Goal: Task Accomplishment & Management: Use online tool/utility

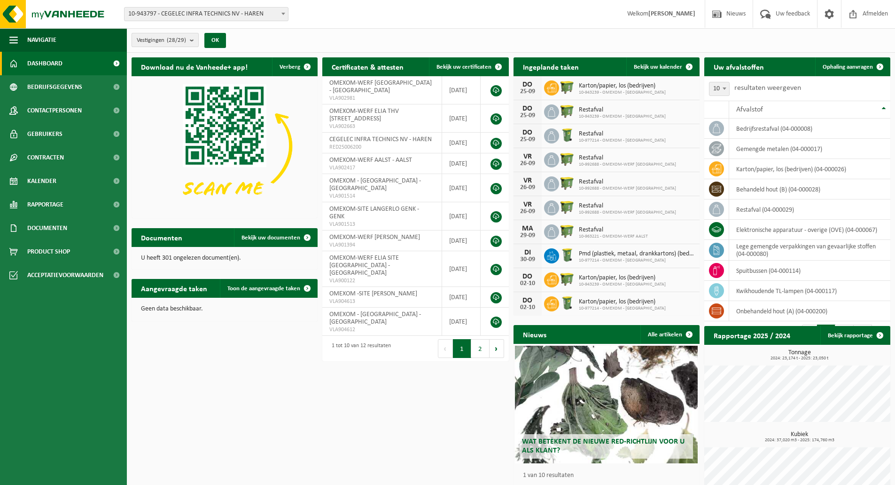
click at [165, 43] on span "Vestigingen (28/29)" at bounding box center [161, 40] width 49 height 14
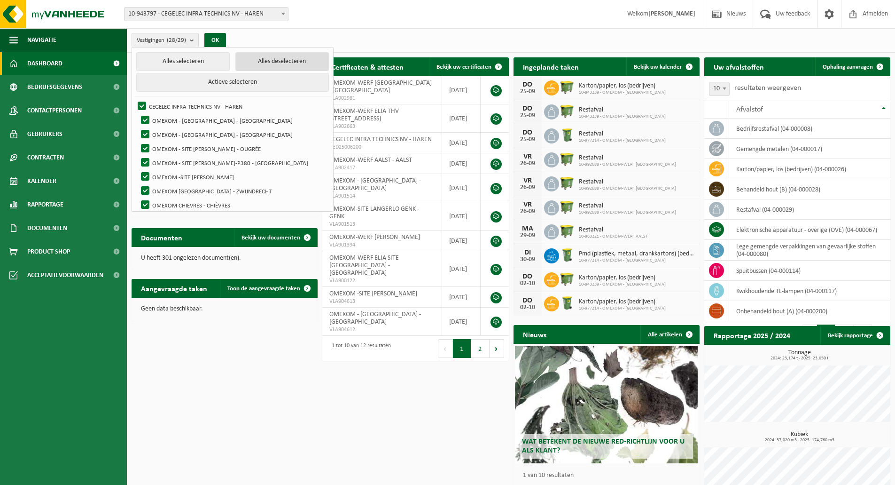
click at [235, 63] on button "Alles deselecteren" at bounding box center [282, 61] width 94 height 19
checkbox input "false"
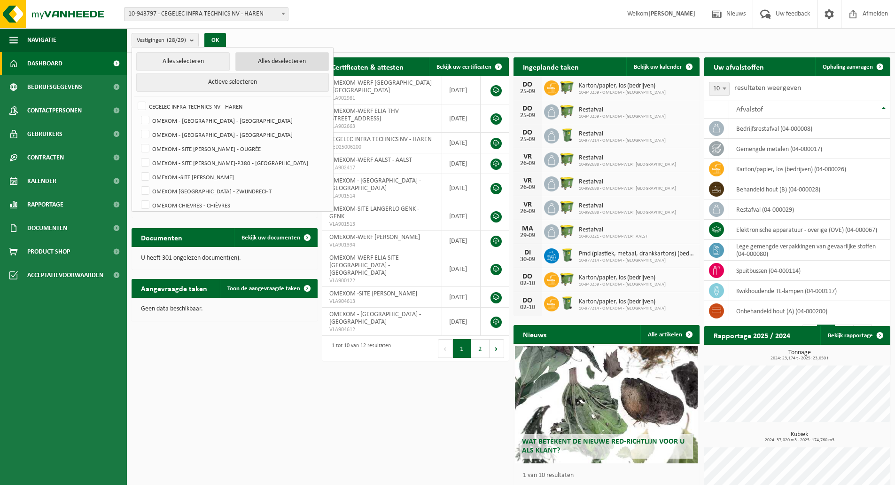
checkbox input "false"
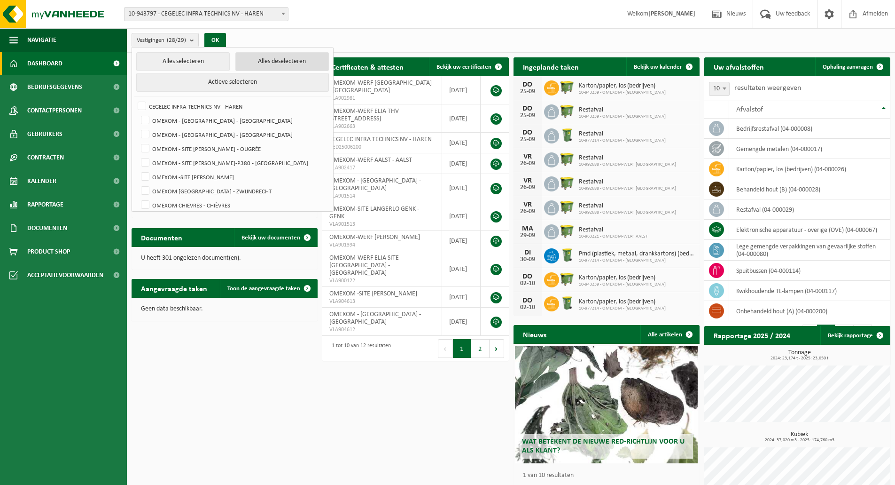
checkbox input "false"
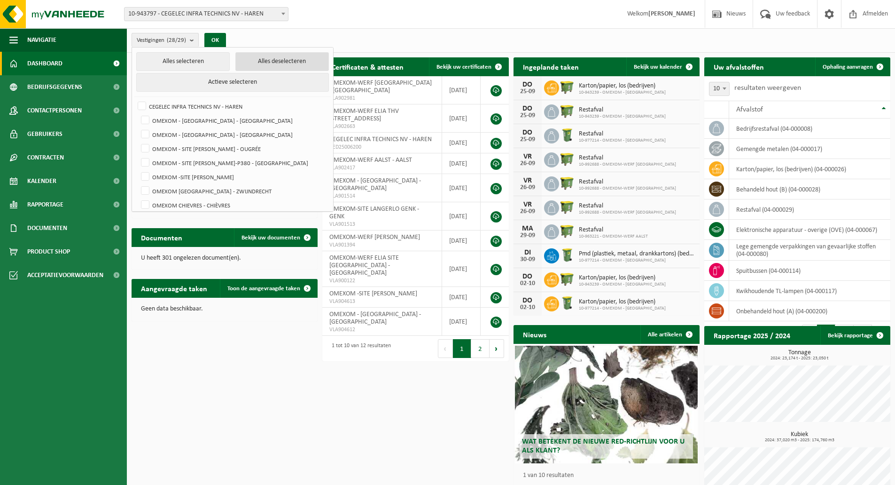
checkbox input "false"
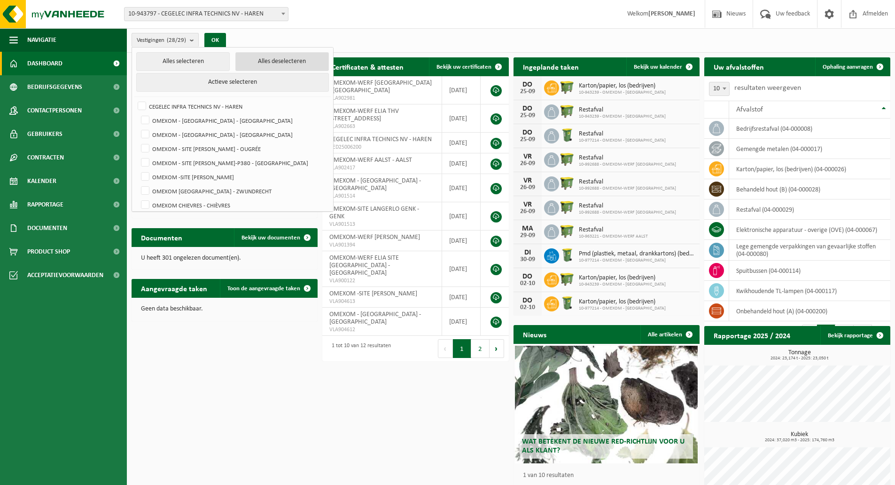
checkbox input "false"
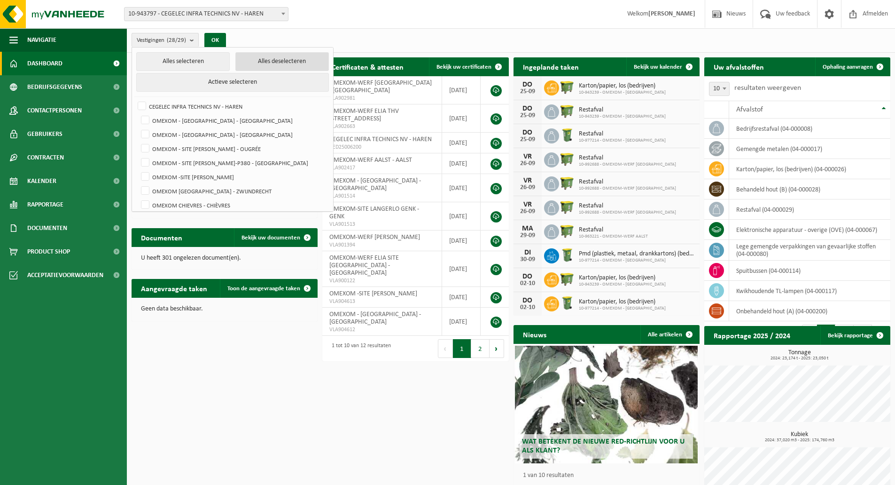
checkbox input "false"
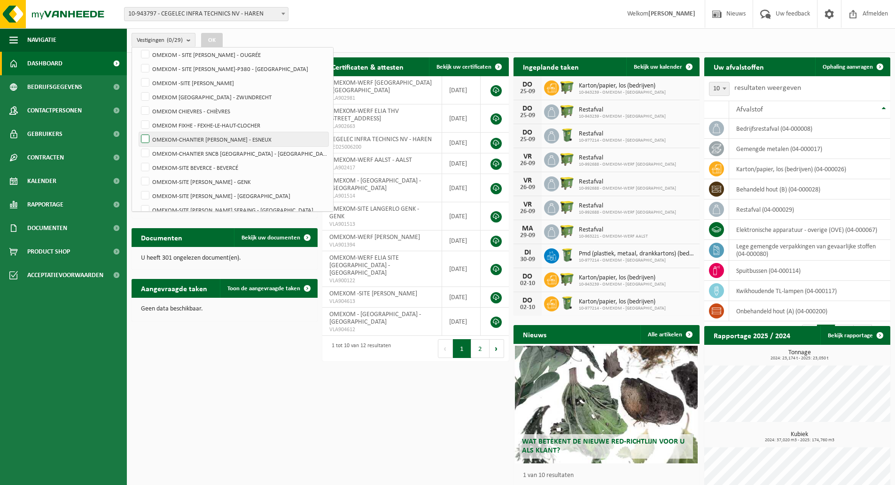
scroll to position [141, 0]
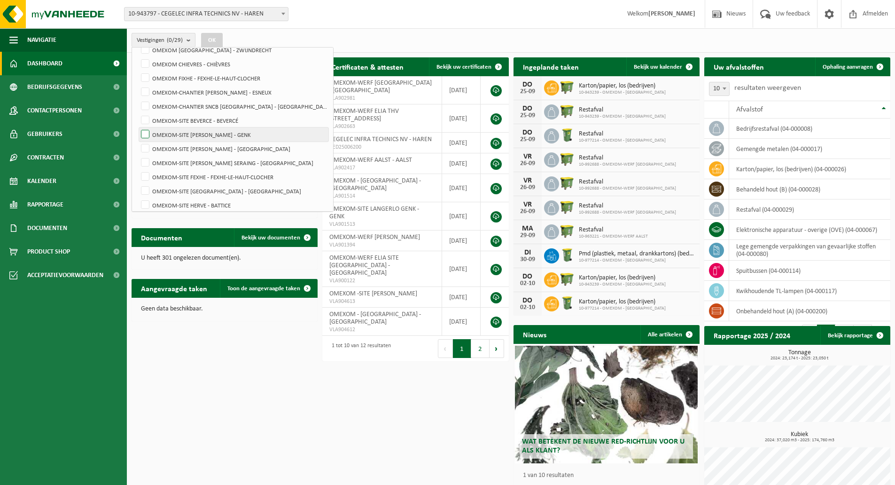
click at [270, 134] on label "OMEXOM-SITE [PERSON_NAME] - GENK" at bounding box center [233, 134] width 189 height 14
click at [138, 127] on input "OMEXOM-SITE [PERSON_NAME] - GENK" at bounding box center [137, 127] width 0 height 0
checkbox input "true"
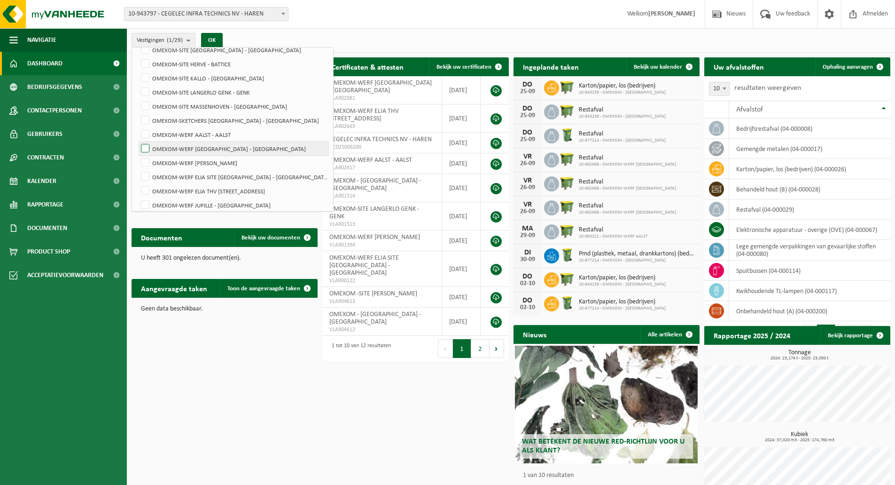
scroll to position [301, 0]
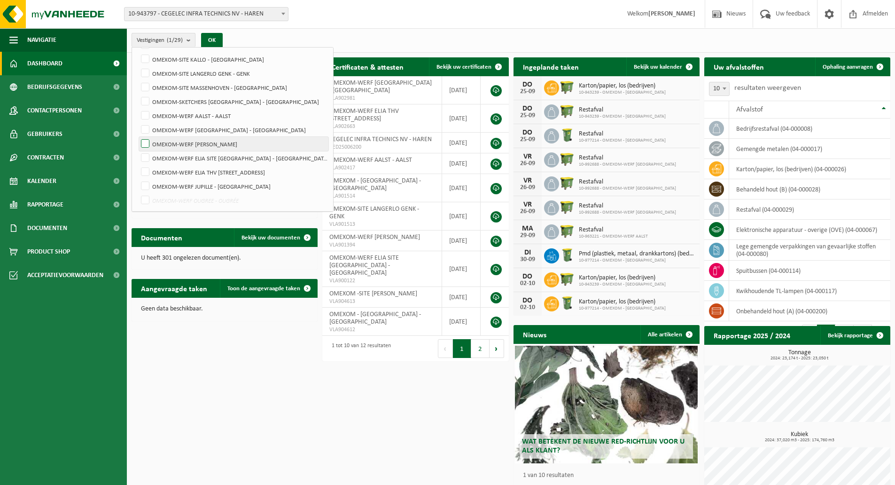
click at [267, 143] on label "OMEXOM-WERF [PERSON_NAME]" at bounding box center [233, 144] width 189 height 14
click at [138, 137] on input "OMEXOM-WERF [PERSON_NAME]" at bounding box center [137, 136] width 0 height 0
checkbox input "true"
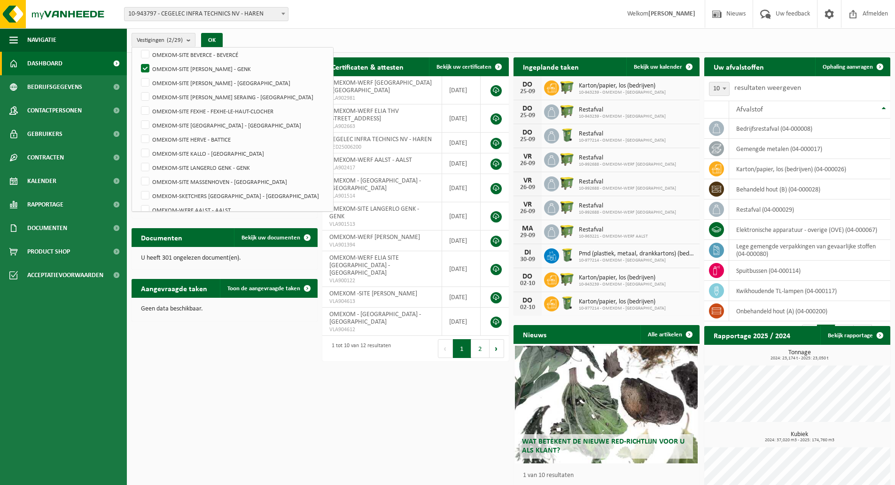
scroll to position [160, 0]
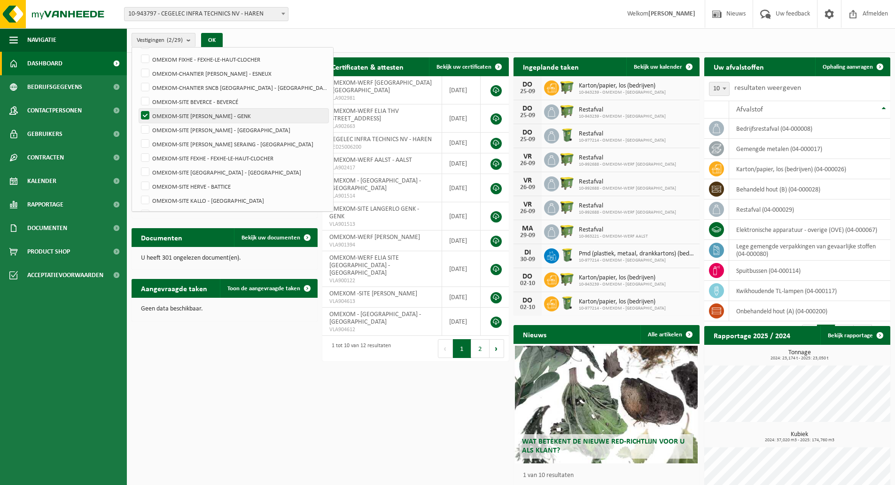
click at [262, 116] on label "OMEXOM-SITE [PERSON_NAME] - GENK" at bounding box center [233, 116] width 189 height 14
click at [138, 109] on input "OMEXOM-SITE [PERSON_NAME] - GENK" at bounding box center [137, 108] width 0 height 0
checkbox input "false"
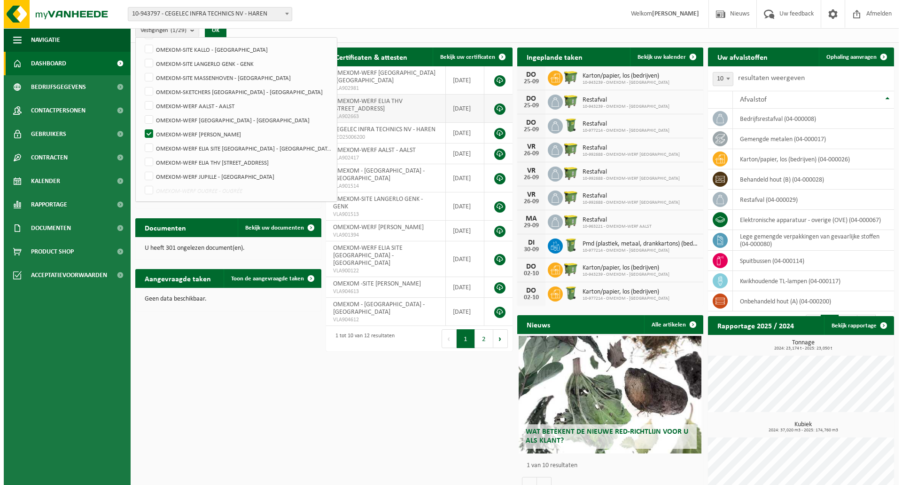
scroll to position [0, 0]
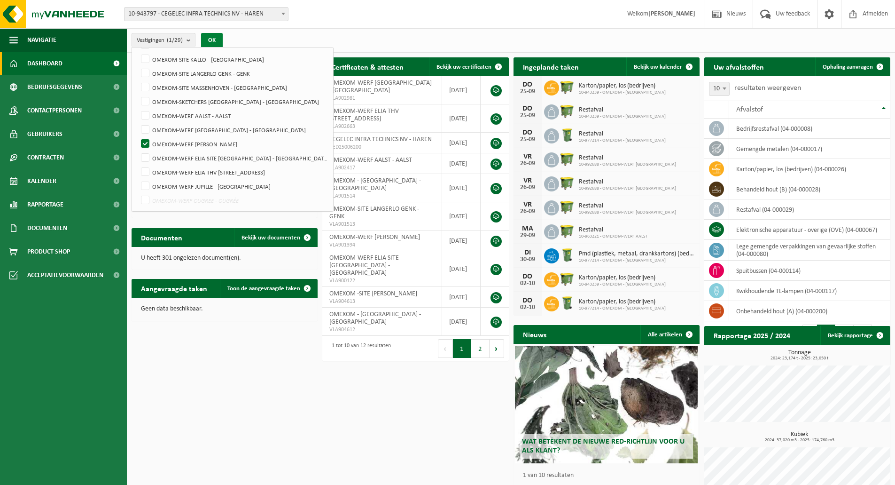
click at [217, 41] on button "OK" at bounding box center [212, 40] width 22 height 15
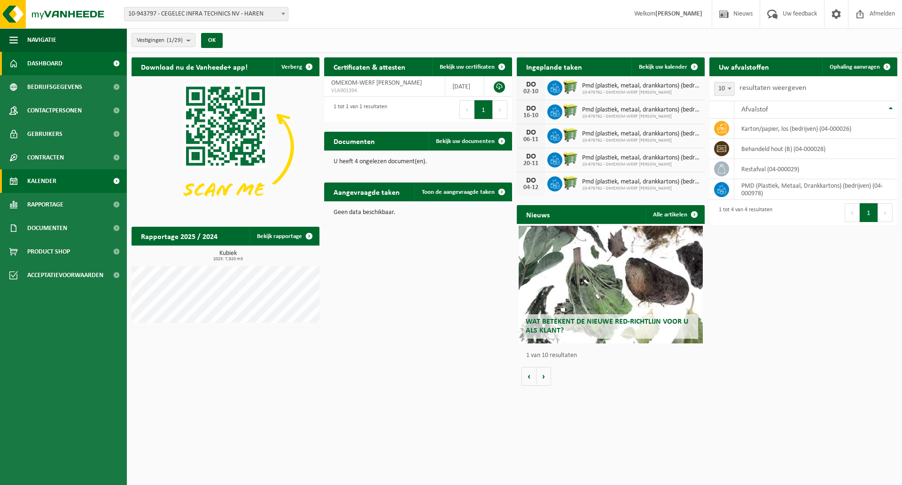
click at [39, 188] on span "Kalender" at bounding box center [41, 181] width 29 height 24
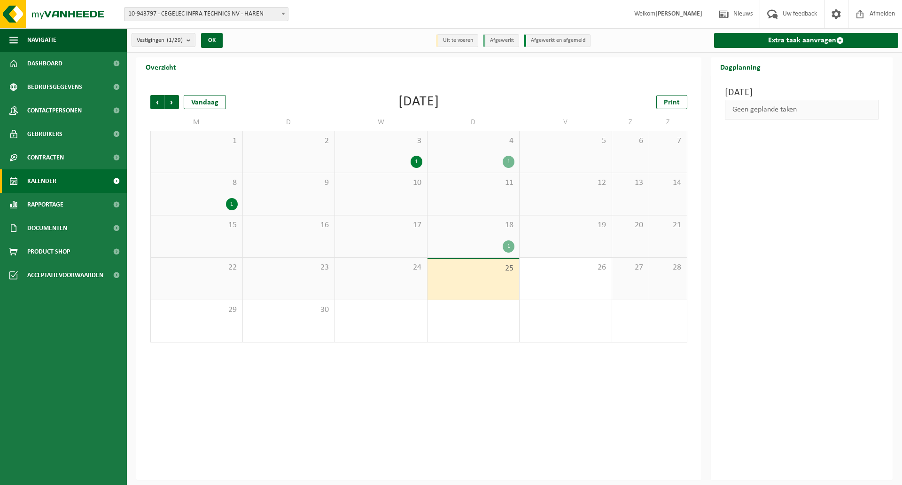
click at [489, 243] on div "1" at bounding box center [473, 246] width 83 height 12
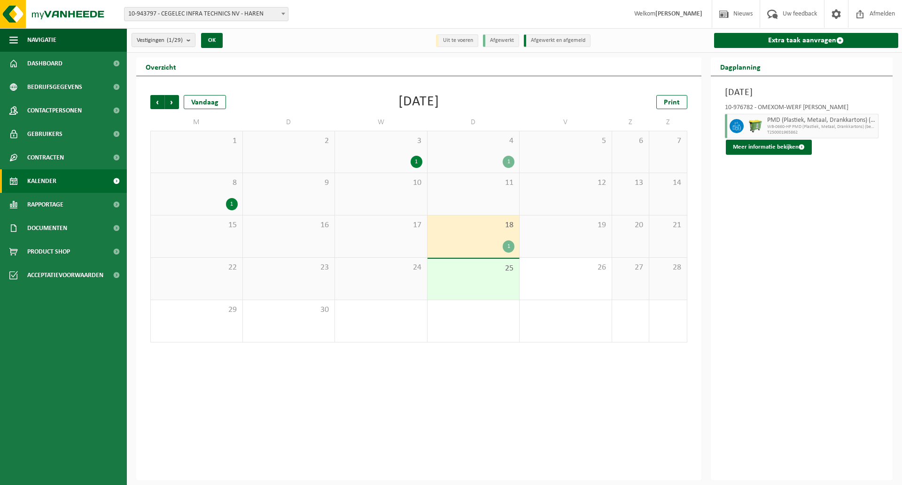
click at [463, 156] on div "1" at bounding box center [473, 162] width 83 height 12
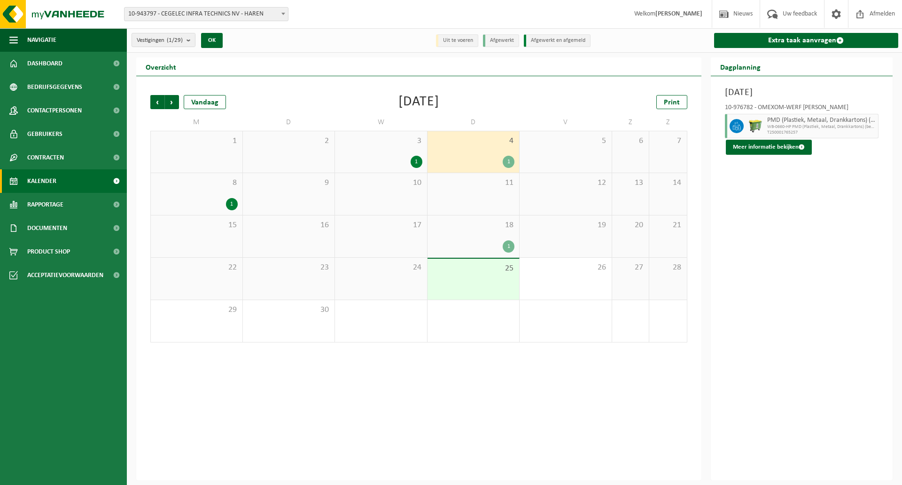
click at [382, 155] on div "3 1" at bounding box center [381, 151] width 92 height 41
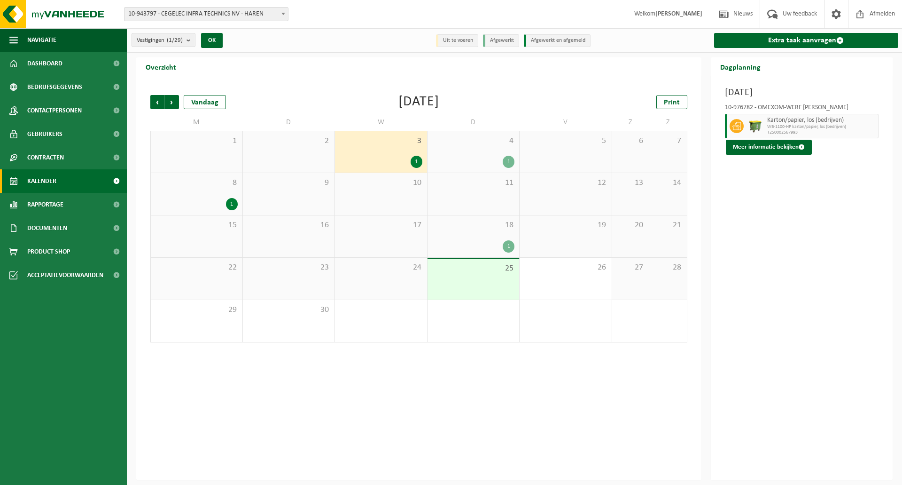
click at [213, 204] on div "1" at bounding box center [197, 204] width 82 height 12
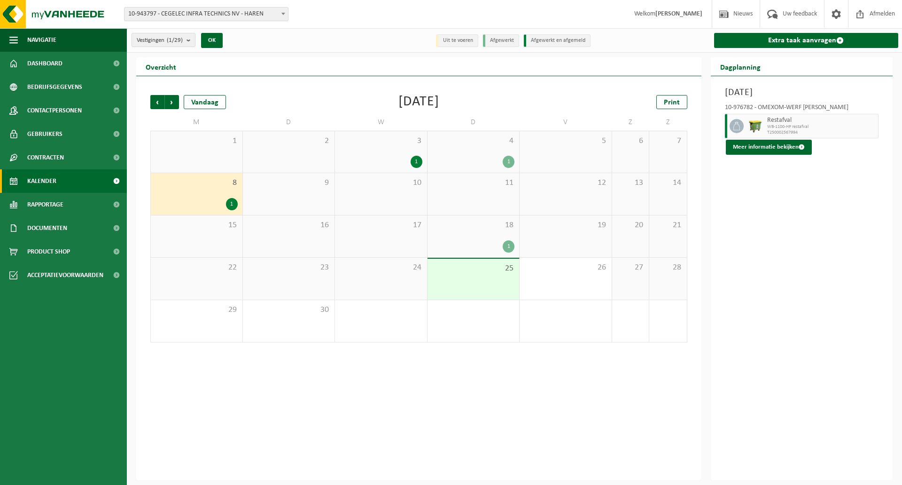
click at [491, 270] on span "25" at bounding box center [473, 268] width 83 height 10
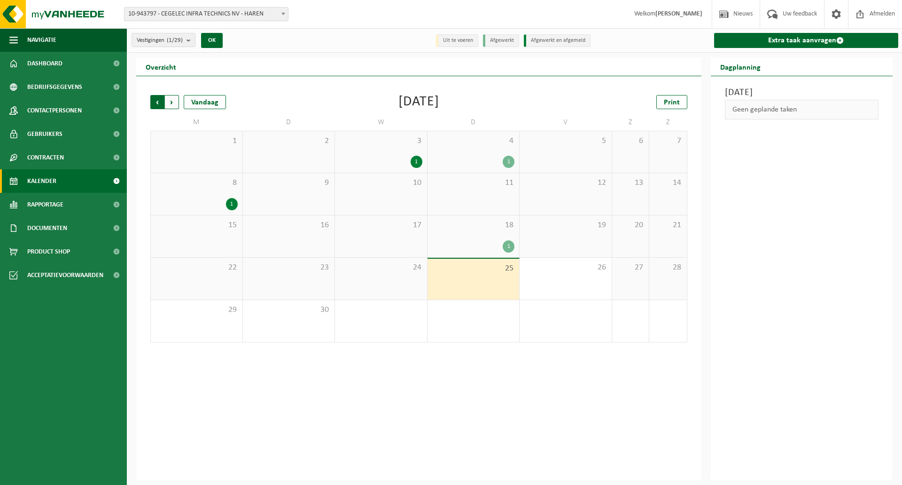
click at [174, 105] on span "Volgende" at bounding box center [172, 102] width 14 height 14
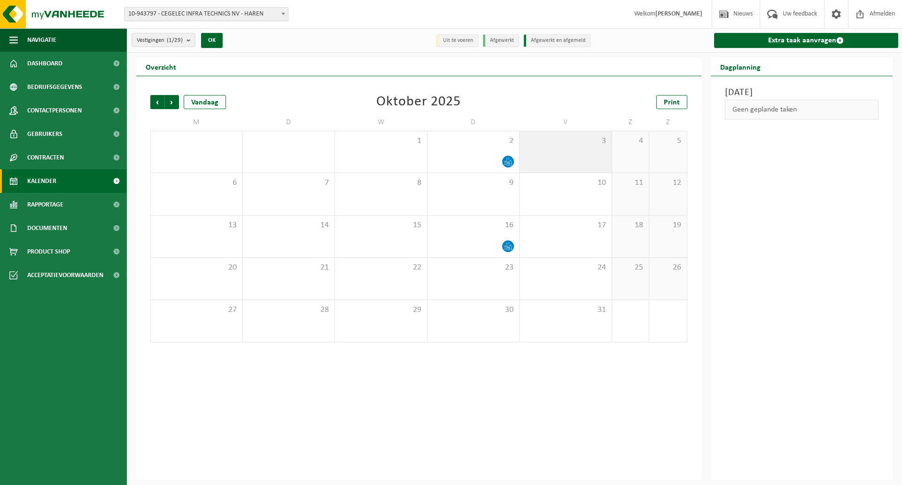
click at [568, 157] on div "3" at bounding box center [566, 151] width 92 height 41
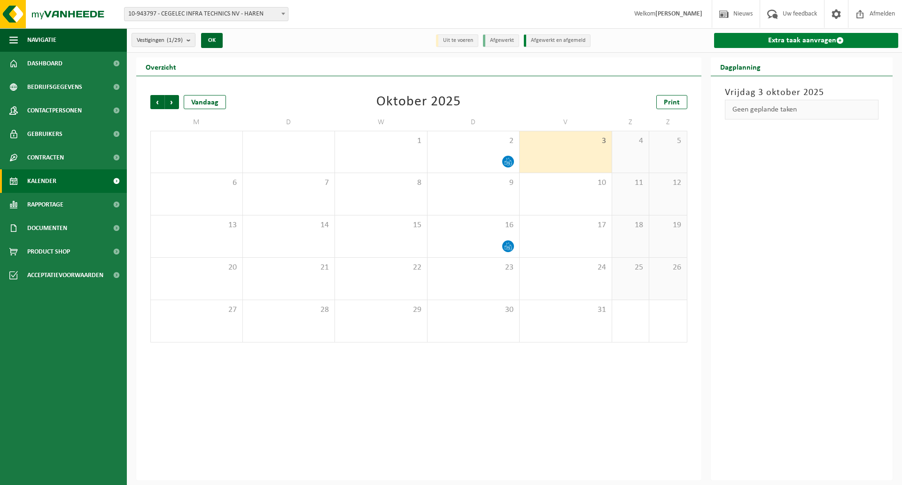
click at [772, 46] on link "Extra taak aanvragen" at bounding box center [806, 40] width 185 height 15
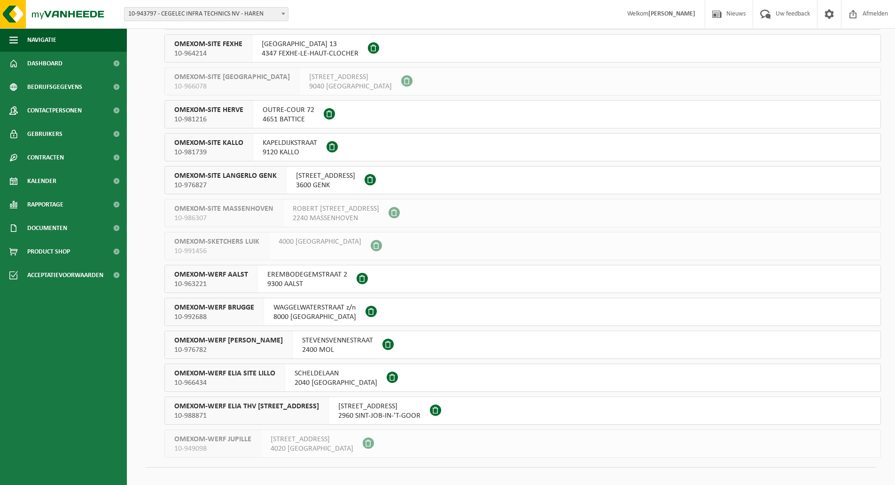
scroll to position [562, 0]
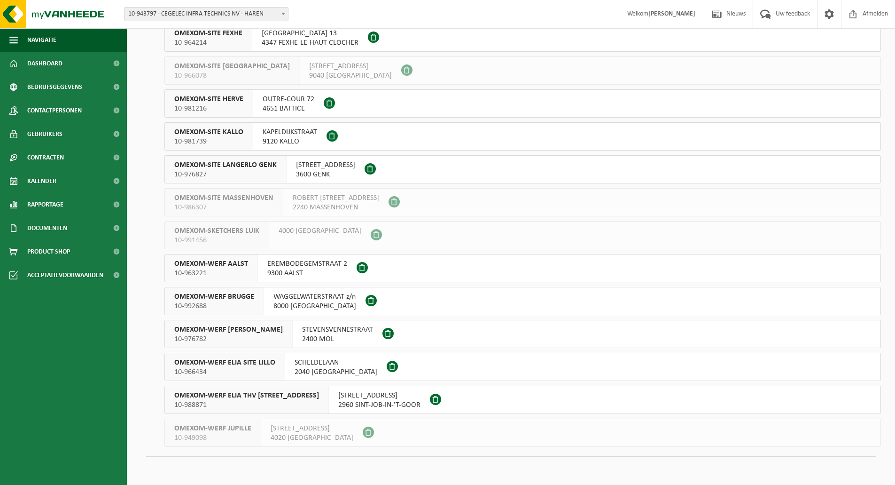
click at [329, 329] on span "STEVENSVENNESTRAAT" at bounding box center [337, 329] width 71 height 9
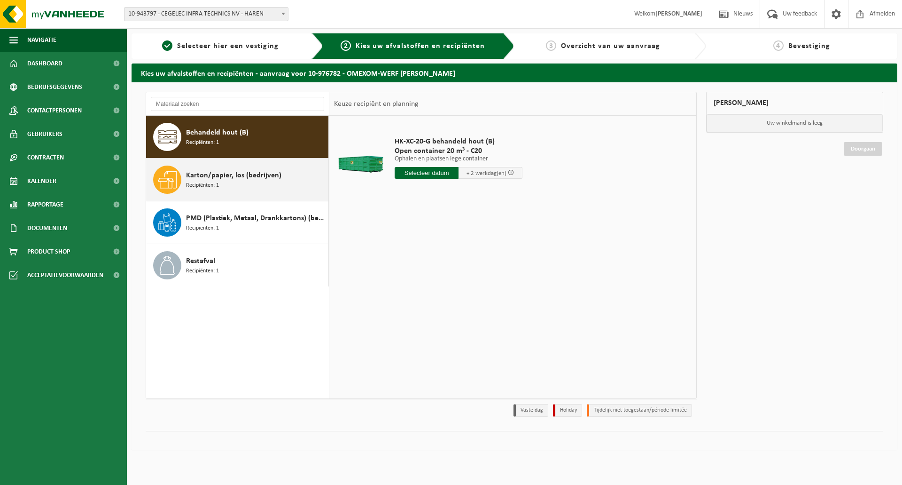
click at [259, 182] on div "Karton/papier, los (bedrijven) Recipiënten: 1" at bounding box center [256, 179] width 140 height 28
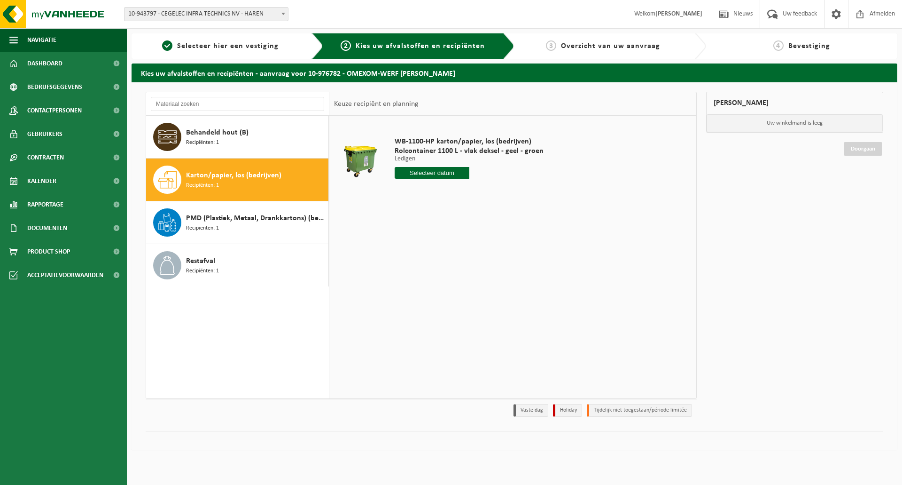
click at [428, 176] on input "text" at bounding box center [432, 173] width 75 height 12
click at [503, 190] on icon at bounding box center [501, 194] width 15 height 15
click at [437, 225] on div "1" at bounding box center [436, 226] width 16 height 15
type input "Van 2025-10-01"
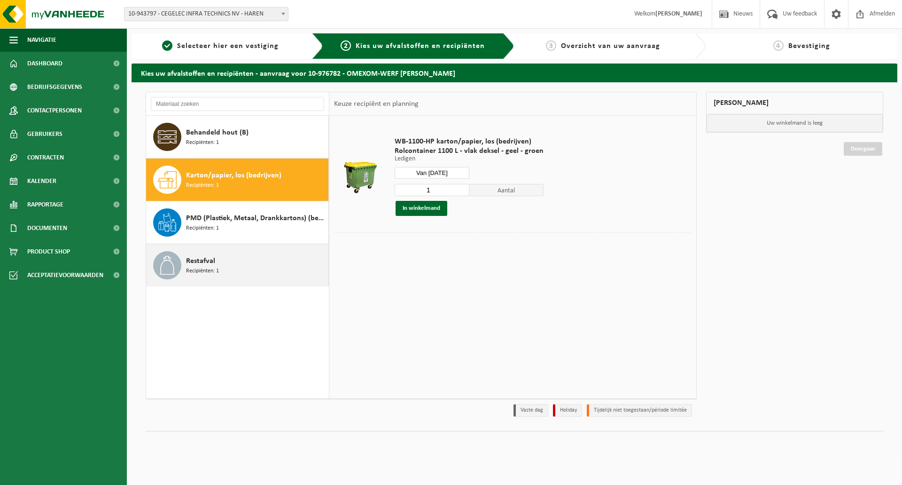
click at [259, 265] on div "Restafval Recipiënten: 1" at bounding box center [256, 265] width 140 height 28
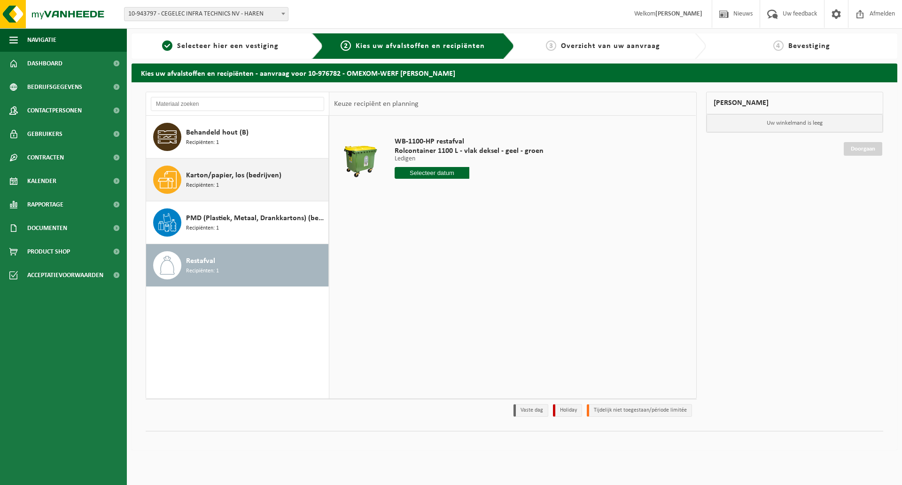
click at [238, 183] on div "Karton/papier, los (bedrijven) Recipiënten: 1" at bounding box center [256, 179] width 140 height 28
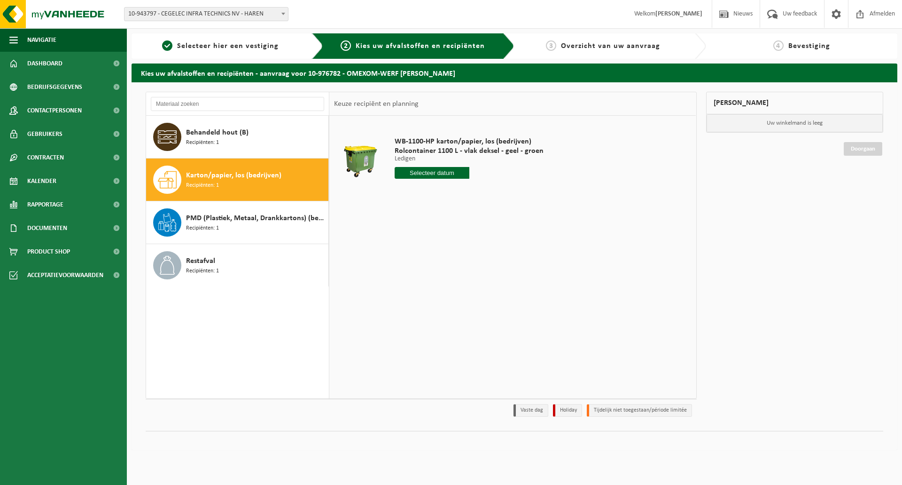
click at [427, 173] on input "text" at bounding box center [432, 173] width 75 height 12
click at [503, 190] on icon at bounding box center [501, 194] width 15 height 15
click at [438, 229] on div "1" at bounding box center [436, 226] width 16 height 15
type input "Van 2025-10-01"
click at [438, 207] on button "In winkelmand" at bounding box center [422, 208] width 52 height 15
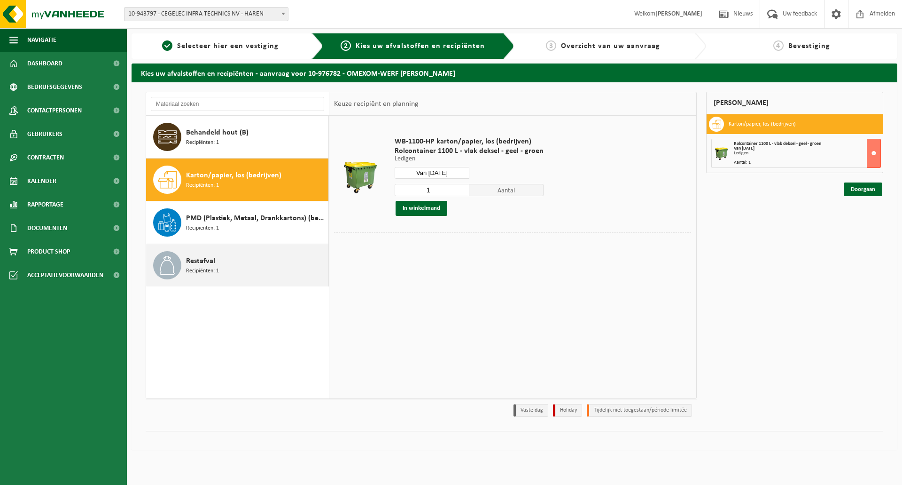
click at [250, 244] on div "Restafval Recipiënten: 1" at bounding box center [237, 265] width 183 height 42
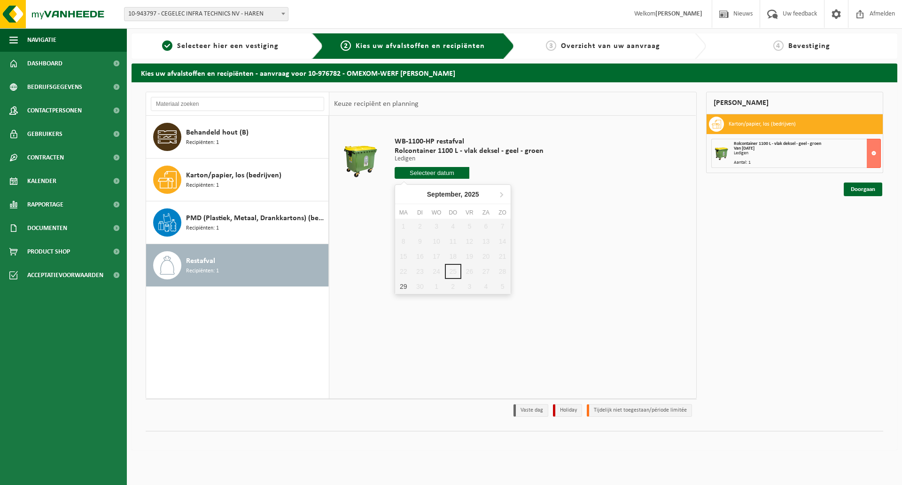
click at [439, 177] on input "text" at bounding box center [432, 173] width 75 height 12
click at [500, 194] on icon at bounding box center [501, 194] width 15 height 15
click at [408, 242] on div "6" at bounding box center [403, 241] width 16 height 15
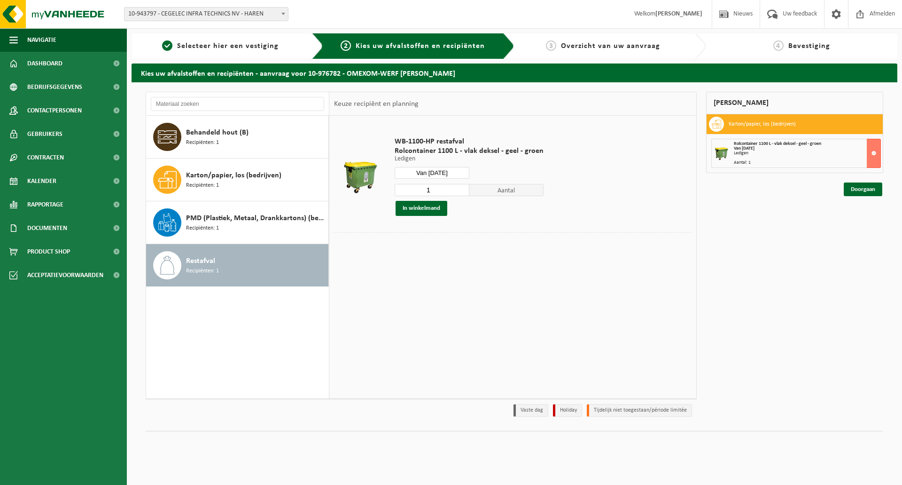
click at [452, 175] on input "Van 2025-10-06" at bounding box center [432, 173] width 75 height 12
click at [410, 194] on icon at bounding box center [404, 194] width 15 height 15
click at [404, 282] on div "29" at bounding box center [403, 286] width 16 height 15
type input "Van 2025-09-29"
click at [435, 210] on button "In winkelmand" at bounding box center [422, 208] width 52 height 15
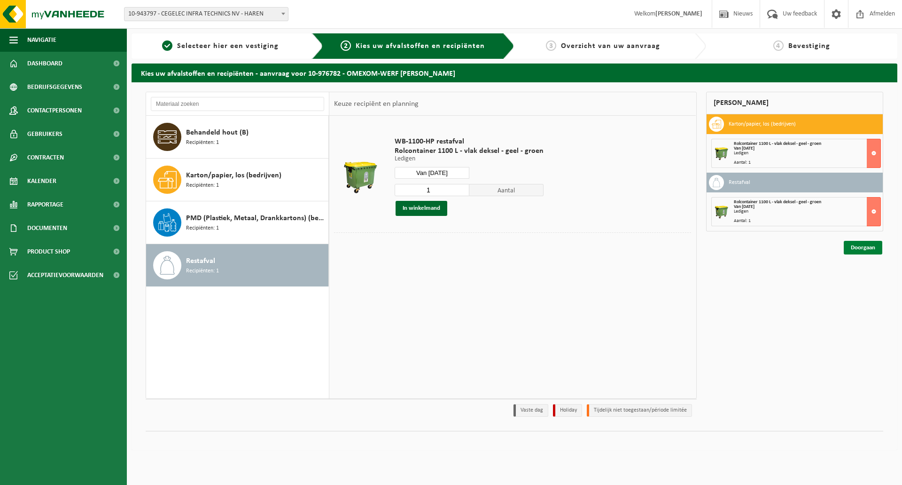
click at [853, 243] on link "Doorgaan" at bounding box center [863, 248] width 39 height 14
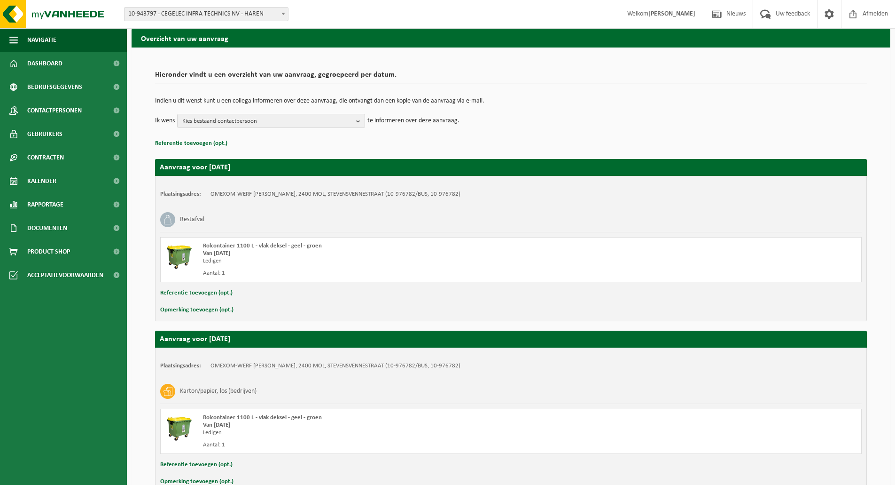
scroll to position [90, 0]
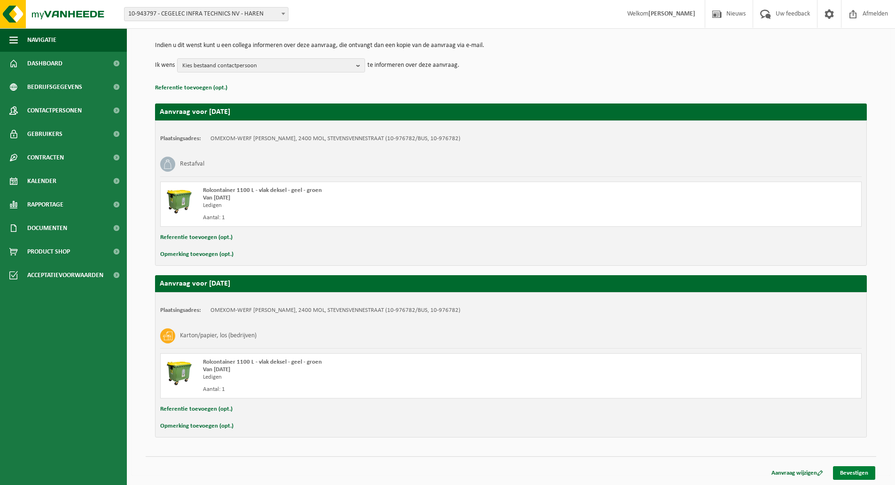
click at [867, 469] on link "Bevestigen" at bounding box center [854, 473] width 42 height 14
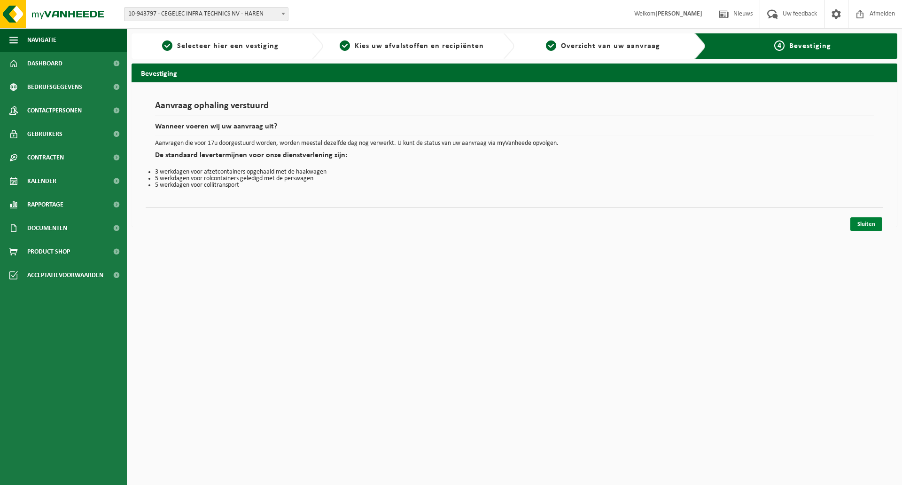
click at [858, 219] on link "Sluiten" at bounding box center [867, 224] width 32 height 14
